Goal: Task Accomplishment & Management: Manage account settings

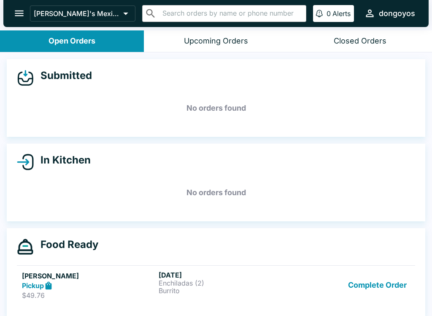
click at [19, 16] on icon "open drawer" at bounding box center [19, 14] width 9 height 6
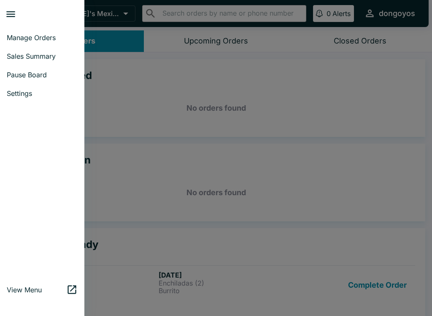
click at [34, 37] on span "Manage Orders" at bounding box center [42, 37] width 71 height 8
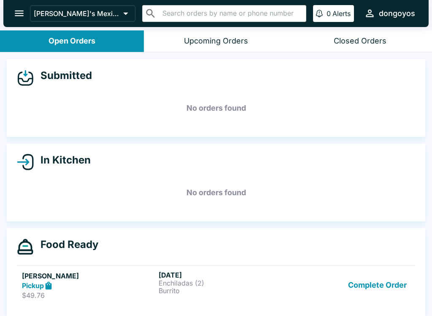
scroll to position [0, 0]
click at [33, 270] on h5 "[PERSON_NAME]" at bounding box center [88, 275] width 133 height 10
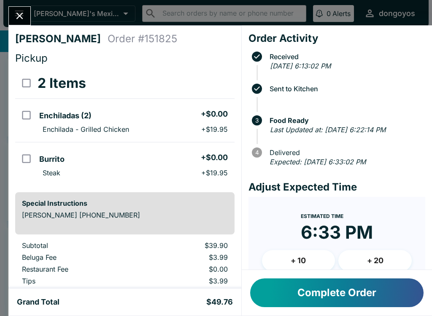
click at [348, 297] on button "Complete Order" at bounding box center [336, 292] width 173 height 29
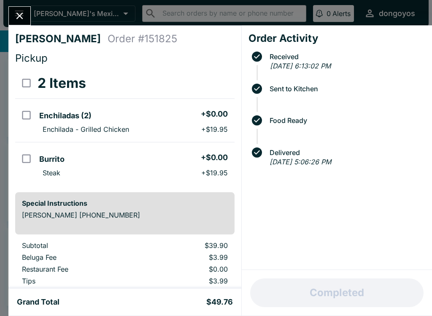
click at [21, 23] on button "Close" at bounding box center [20, 16] width 22 height 18
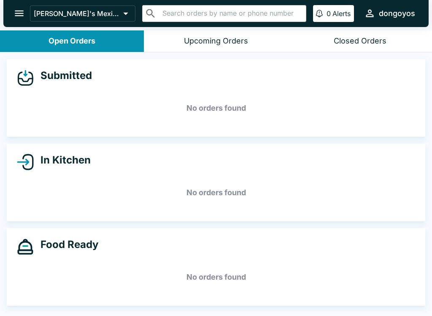
click at [24, 12] on icon "open drawer" at bounding box center [18, 13] width 11 height 11
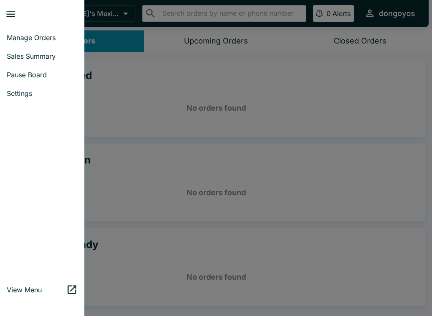
click at [27, 58] on span "Sales Summary" at bounding box center [42, 56] width 71 height 8
select select "03:00"
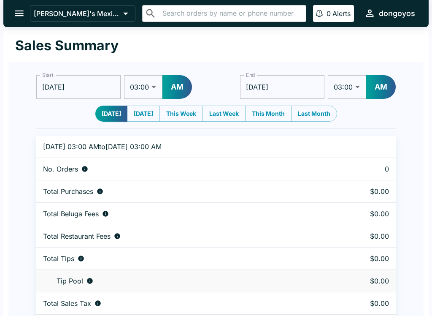
click at [139, 114] on button "[DATE]" at bounding box center [143, 113] width 33 height 16
type input "[DATE]"
click at [24, 13] on icon "open drawer" at bounding box center [18, 13] width 11 height 11
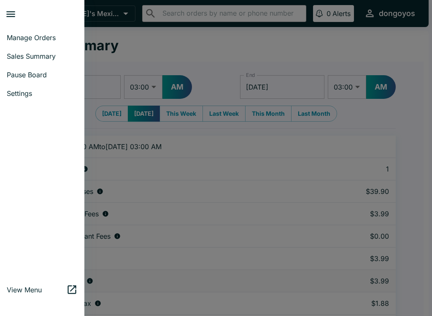
click at [32, 40] on span "Manage Orders" at bounding box center [42, 37] width 71 height 8
